Goal: Transaction & Acquisition: Purchase product/service

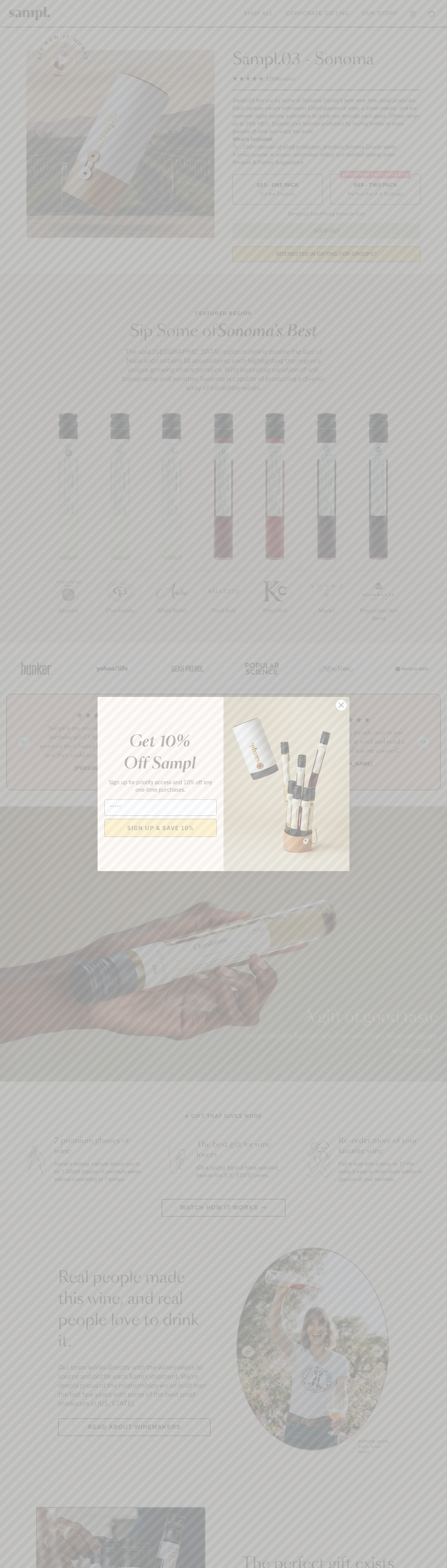
click at [341, 705] on icon "Close dialog" at bounding box center [341, 705] width 4 height 4
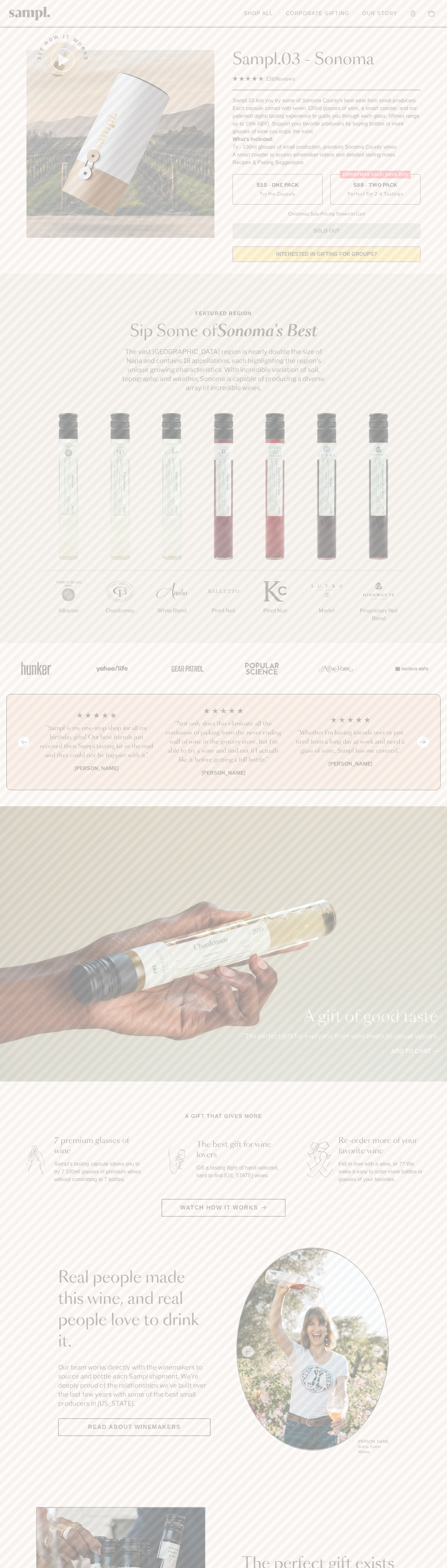
click at [375, 190] on label "Christmas SALE! Save 20% $88 - Two Pack Perfect For 2-4 Tastings" at bounding box center [375, 189] width 90 height 30
click at [224, 743] on h3 "“Not only does this eliminate all the confusion of picking from the never endin…" at bounding box center [223, 742] width 116 height 45
click at [132, 6] on header "Toggle navigation menu Shop All Corporate Gifting Our Story Account Story Shop …" at bounding box center [224, 13] width 447 height 27
click at [248, 1567] on html "Skip to main content Toggle navigation menu Shop All Corporate Gifting Our Stor…" at bounding box center [224, 1298] width 447 height 2596
click at [23, 1567] on html "Skip to main content Toggle navigation menu Shop All Corporate Gifting Our Stor…" at bounding box center [224, 1298] width 447 height 2596
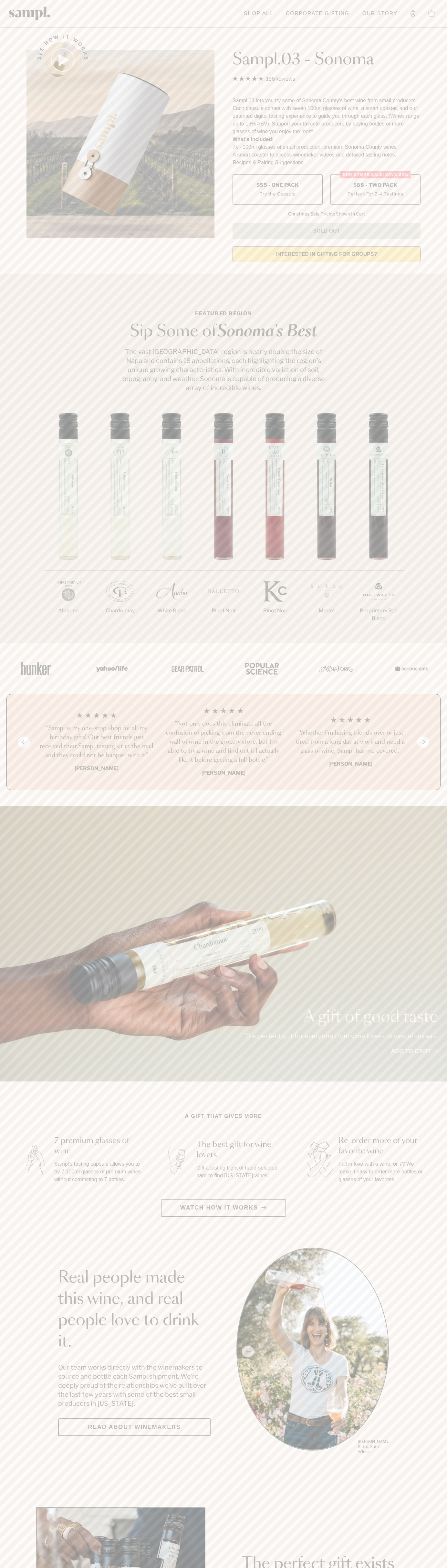
click at [375, 190] on label "Christmas SALE! Save 20% $88 - Two Pack Perfect For 2-4 Tastings" at bounding box center [375, 189] width 90 height 30
click at [224, 743] on h3 "“Not only does this eliminate all the confusion of picking from the never endin…" at bounding box center [223, 742] width 116 height 45
